Goal: Task Accomplishment & Management: Manage account settings

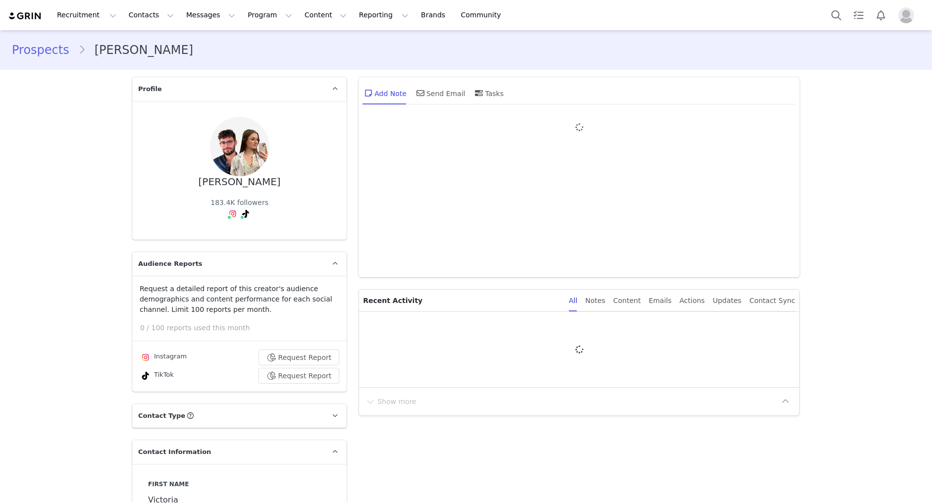
type input "+1 ([GEOGRAPHIC_DATA])"
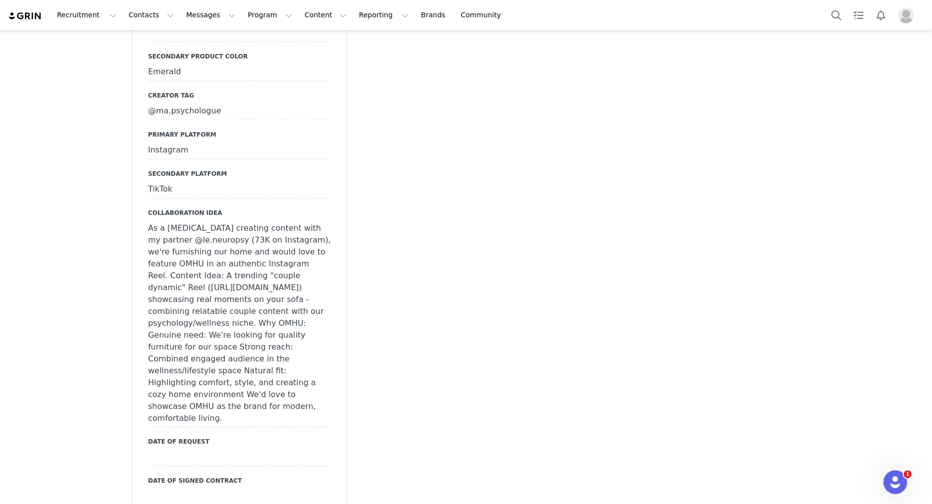
scroll to position [1143, 0]
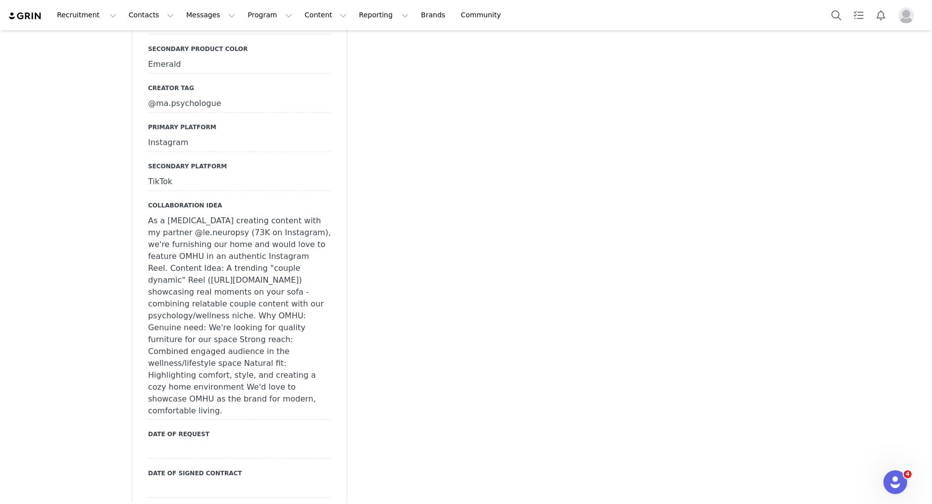
click at [258, 316] on div "As a [MEDICAL_DATA] creating content with my partner @le.neuropsy (73K on Insta…" at bounding box center [239, 316] width 183 height 208
click at [258, 480] on div at bounding box center [239, 489] width 183 height 18
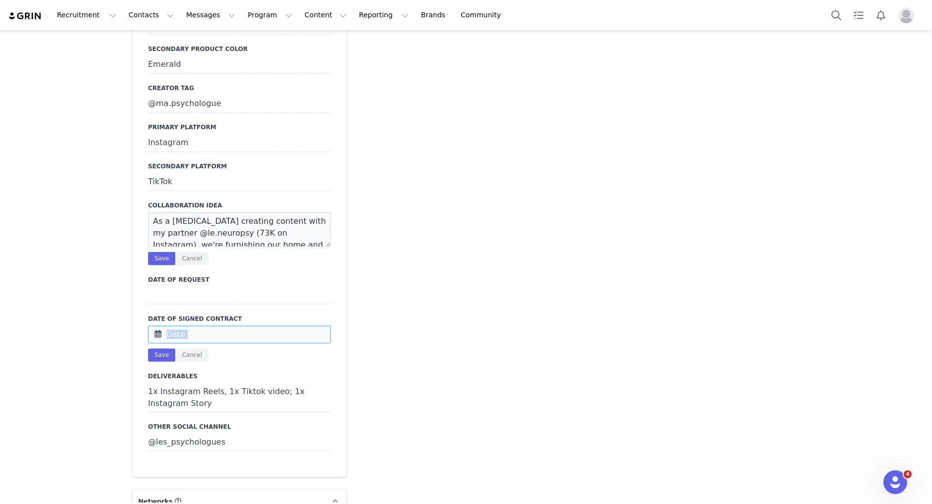
click at [258, 326] on input "text" at bounding box center [239, 335] width 183 height 18
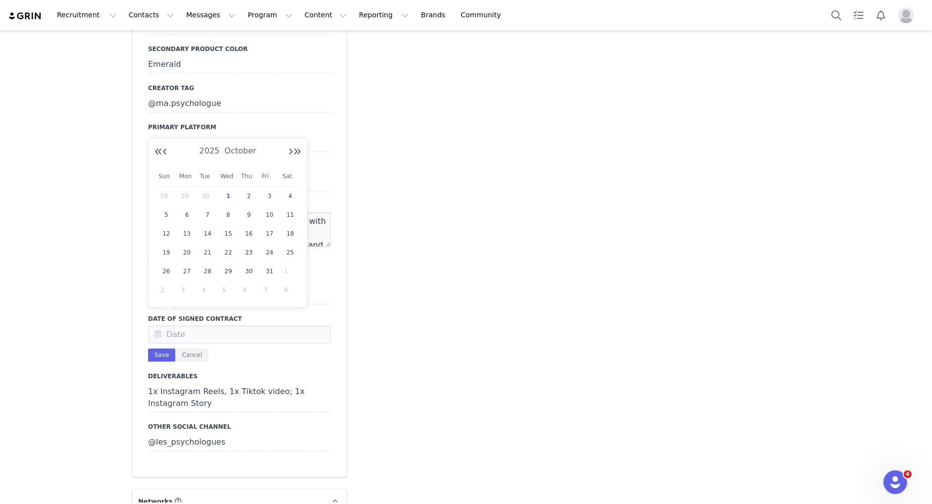
click at [393, 310] on div "Add Note Send Email Tasks System Font 12pt To open the popup, press Shift+Enter…" at bounding box center [579, 258] width 453 height 2659
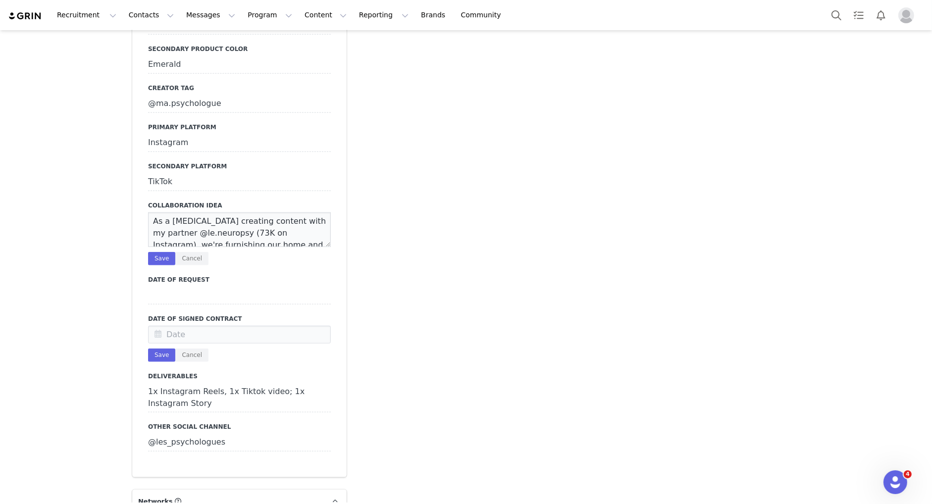
click at [209, 349] on div "Save Cancel" at bounding box center [239, 355] width 183 height 13
click at [195, 349] on button "Cancel" at bounding box center [191, 355] width 33 height 13
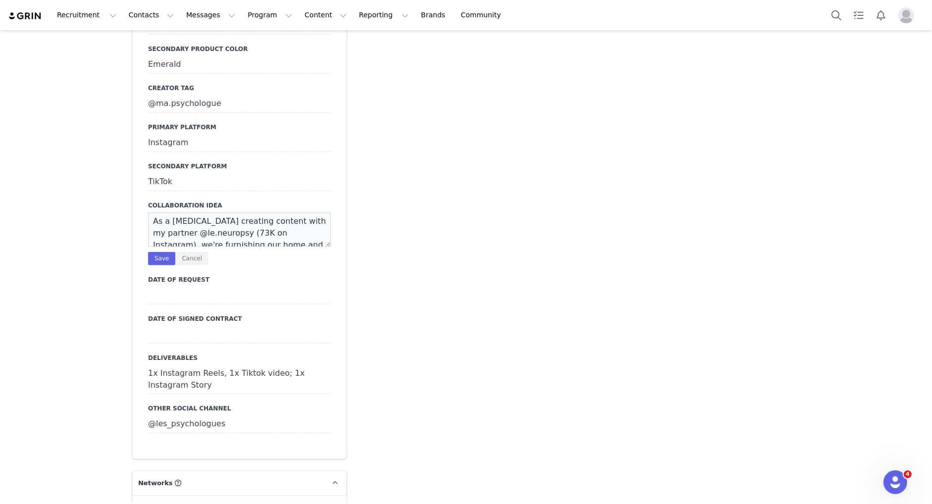
click at [238, 228] on textarea "As a [MEDICAL_DATA] creating content with my partner @le.neuropsy (73K on Insta…" at bounding box center [239, 229] width 183 height 35
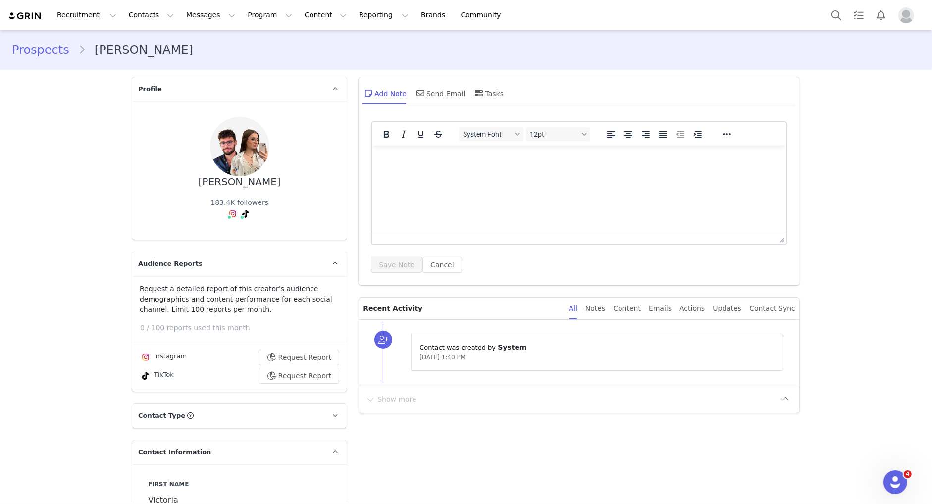
scroll to position [0, 0]
